Goal: Task Accomplishment & Management: Manage account settings

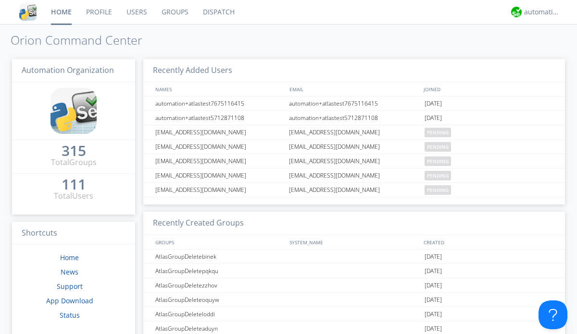
click at [174, 12] on link "Groups" at bounding box center [174, 12] width 41 height 24
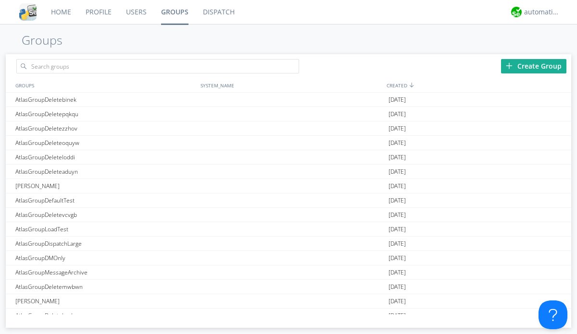
click at [533, 66] on div "Create Group" at bounding box center [533, 66] width 65 height 14
click at [174, 12] on link "Groups" at bounding box center [175, 12] width 42 height 24
type input "AtlasGroupDeleteyievm"
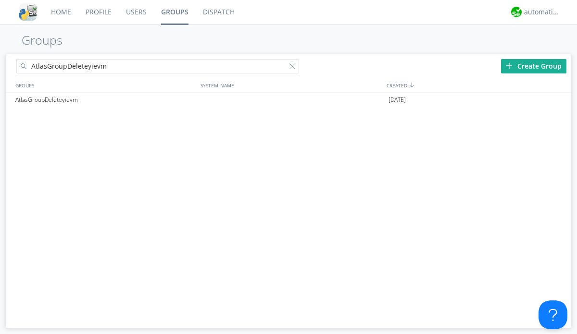
click at [135, 12] on link "Users" at bounding box center [136, 12] width 35 height 24
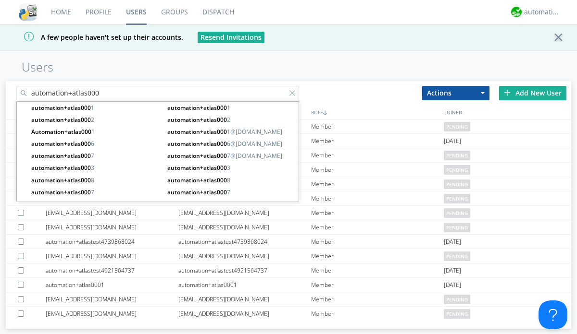
type input "automation+atlas000"
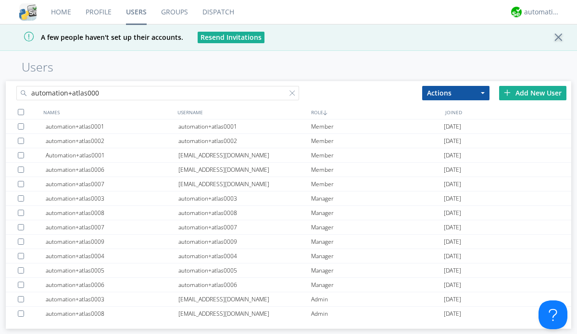
click at [21, 112] on div at bounding box center [21, 112] width 6 height 6
click at [456, 93] on button "Actions" at bounding box center [455, 93] width 67 height 14
click at [0, 0] on link "Add to Group" at bounding box center [0, 0] width 0 height 0
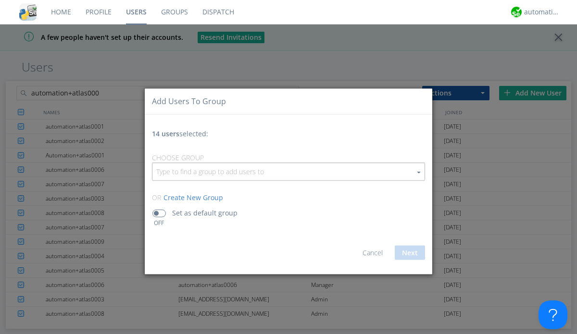
click at [288, 172] on input "button" at bounding box center [288, 171] width 272 height 17
click at [0, 0] on link "AtlasGroupDeleteyievm" at bounding box center [0, 0] width 0 height 0
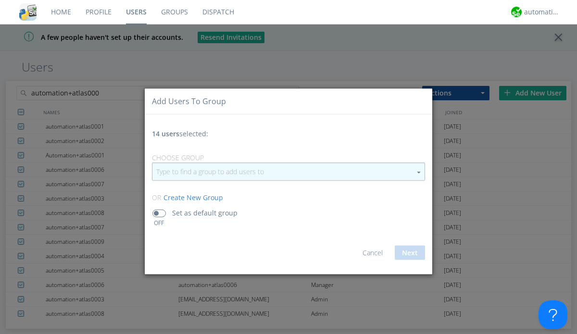
type input "AtlasGroupDeleteyievm"
click at [409, 253] on button "Next" at bounding box center [409, 253] width 30 height 14
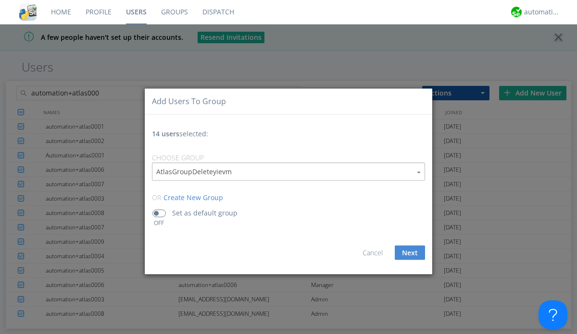
click at [174, 12] on link "Groups" at bounding box center [174, 12] width 41 height 24
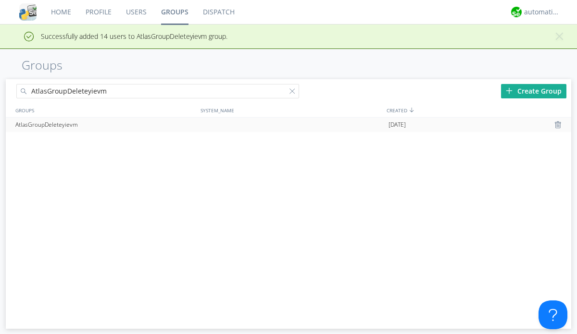
type input "AtlasGroupDeleteyievm"
click at [558, 125] on div at bounding box center [559, 125] width 10 height 8
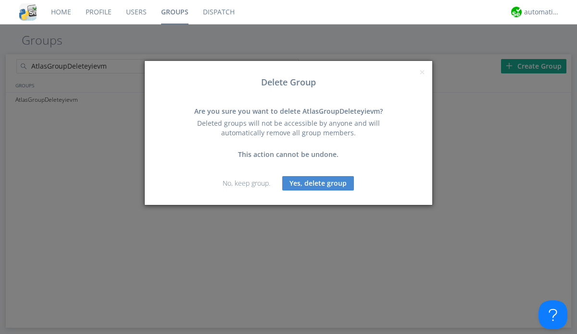
click at [318, 183] on button "Yes, delete group" at bounding box center [318, 183] width 72 height 14
